Goal: Information Seeking & Learning: Learn about a topic

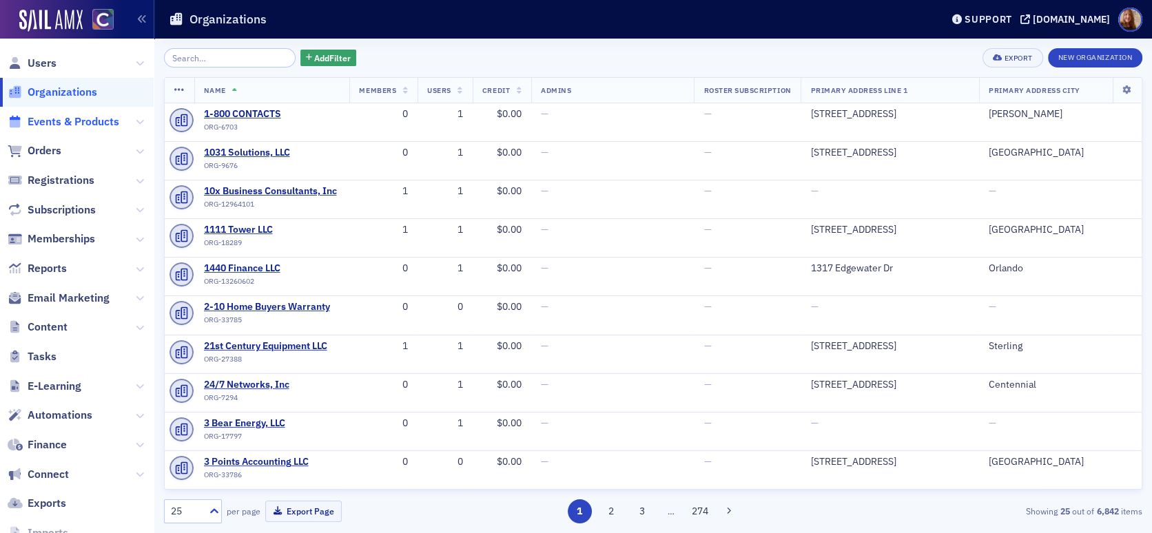
click at [56, 121] on span "Events & Products" at bounding box center [74, 121] width 92 height 15
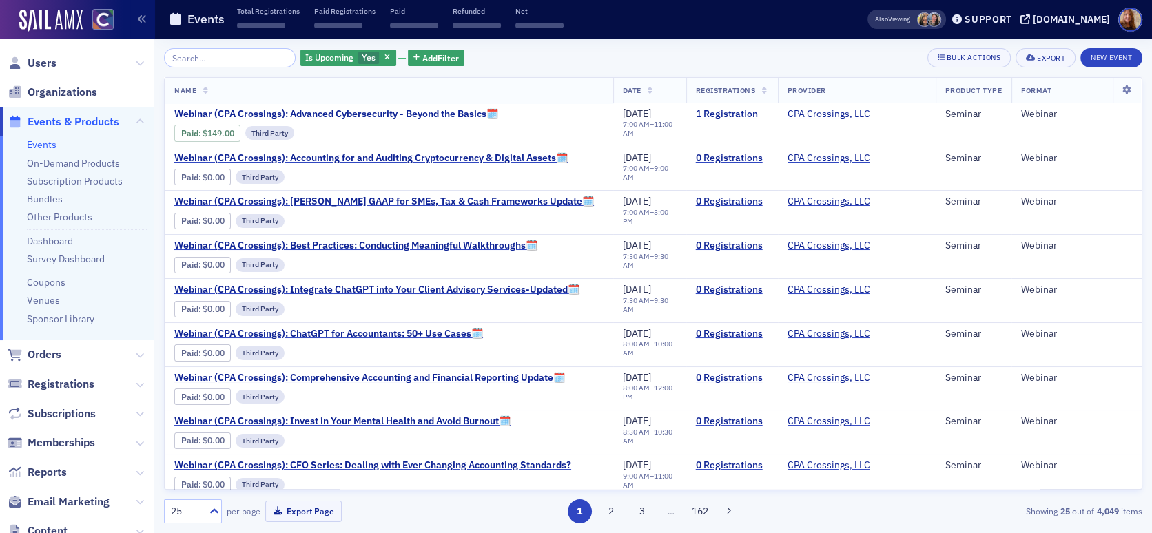
drag, startPoint x: 205, startPoint y: 61, endPoint x: 243, endPoint y: 53, distance: 38.8
click at [205, 61] on input "search" at bounding box center [230, 57] width 132 height 19
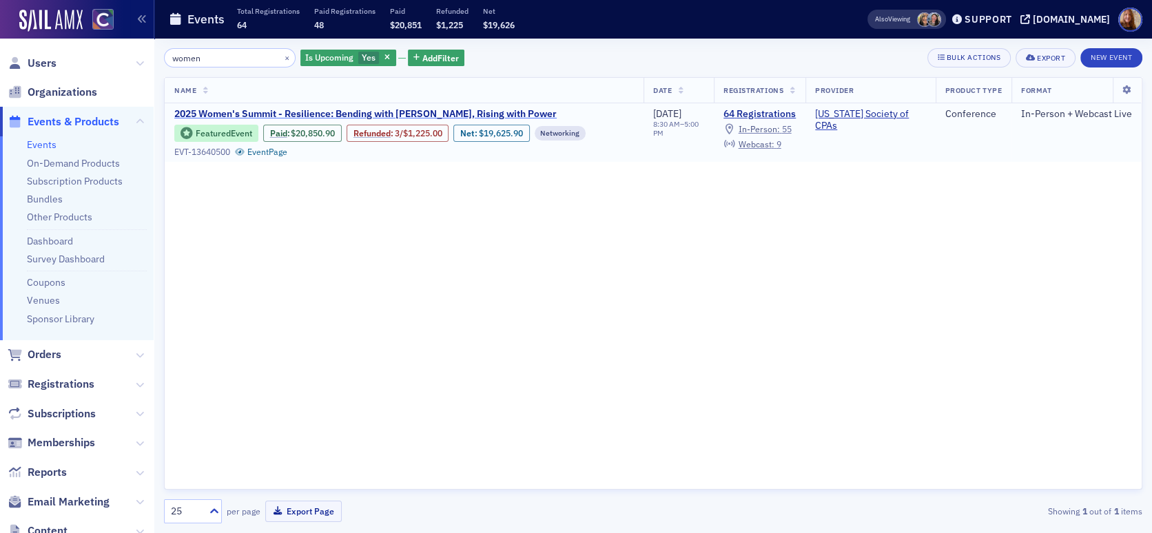
type input "women"
click at [408, 109] on span "2025 Women's Summit - Resilience: Bending with [PERSON_NAME], Rising with Power" at bounding box center [365, 114] width 382 height 12
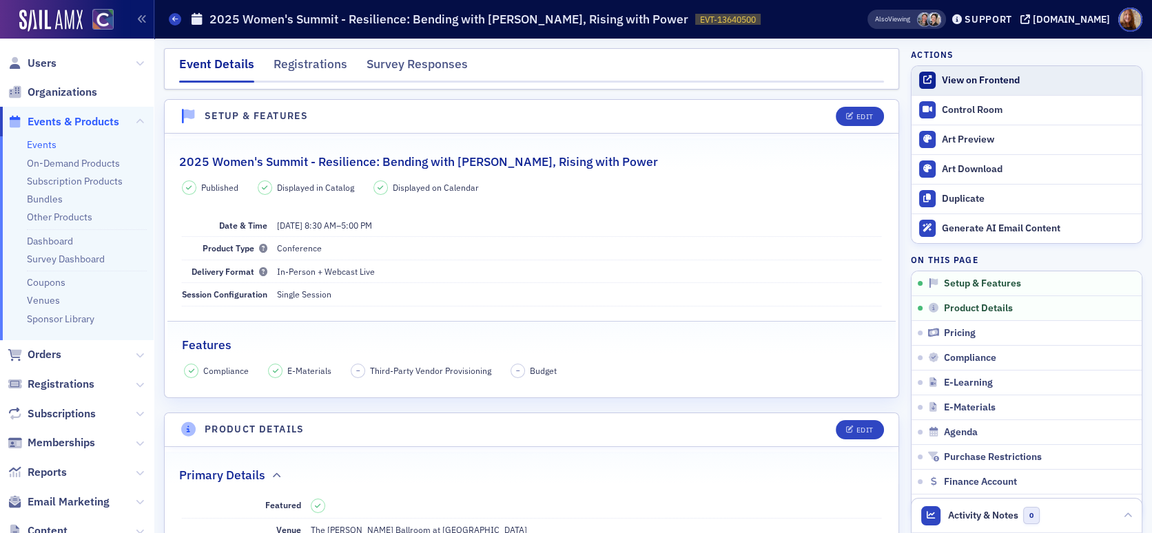
click at [966, 78] on div "View on Frontend" at bounding box center [1038, 80] width 193 height 12
